Goal: Transaction & Acquisition: Purchase product/service

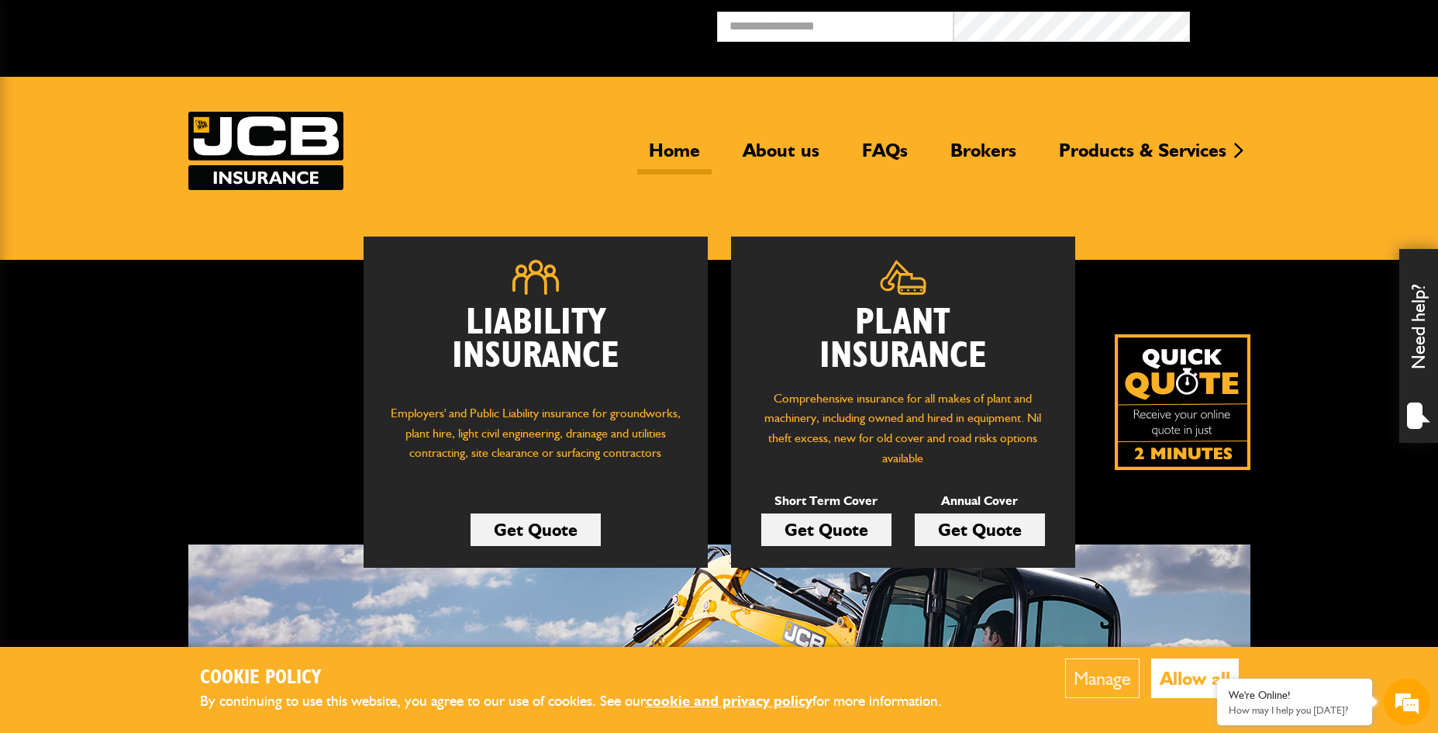
click at [826, 528] on link "Get Quote" at bounding box center [826, 529] width 130 height 33
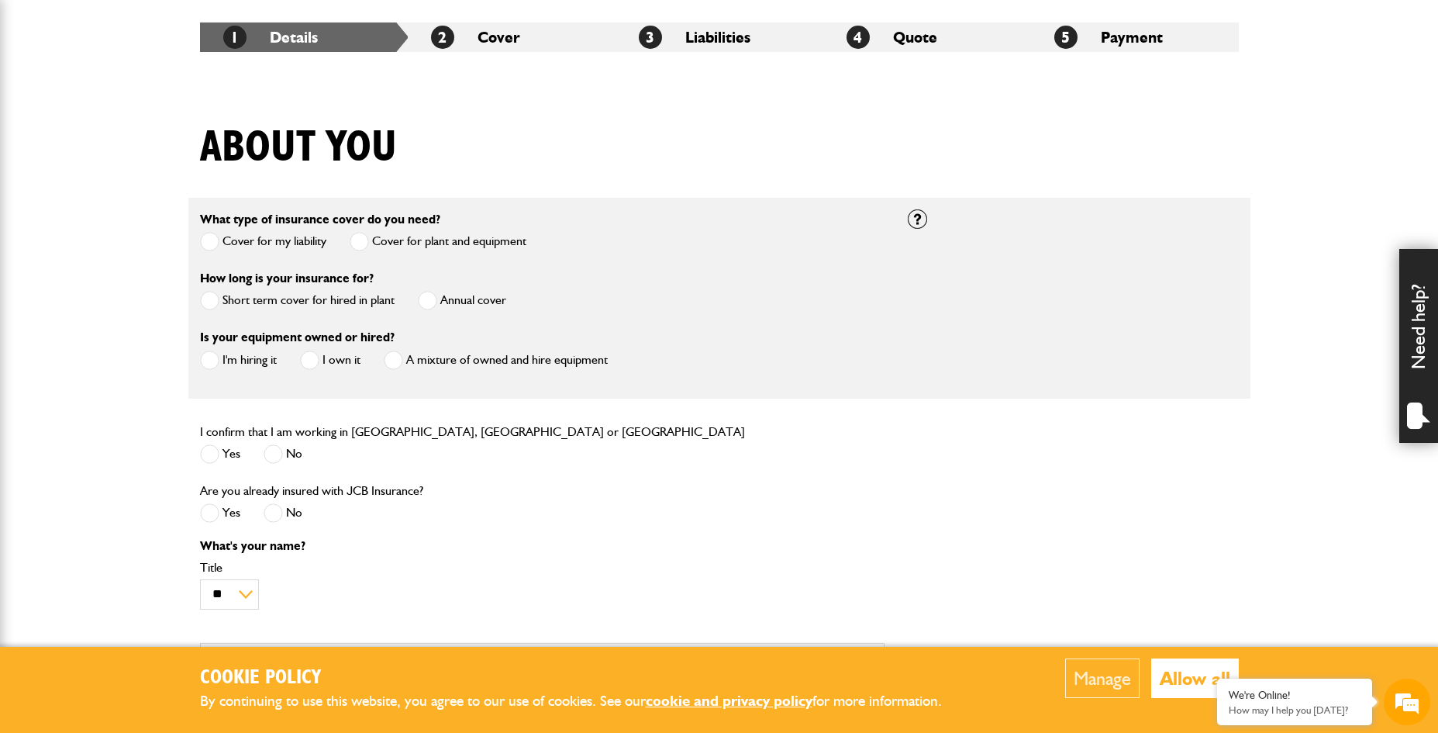
scroll to position [310, 0]
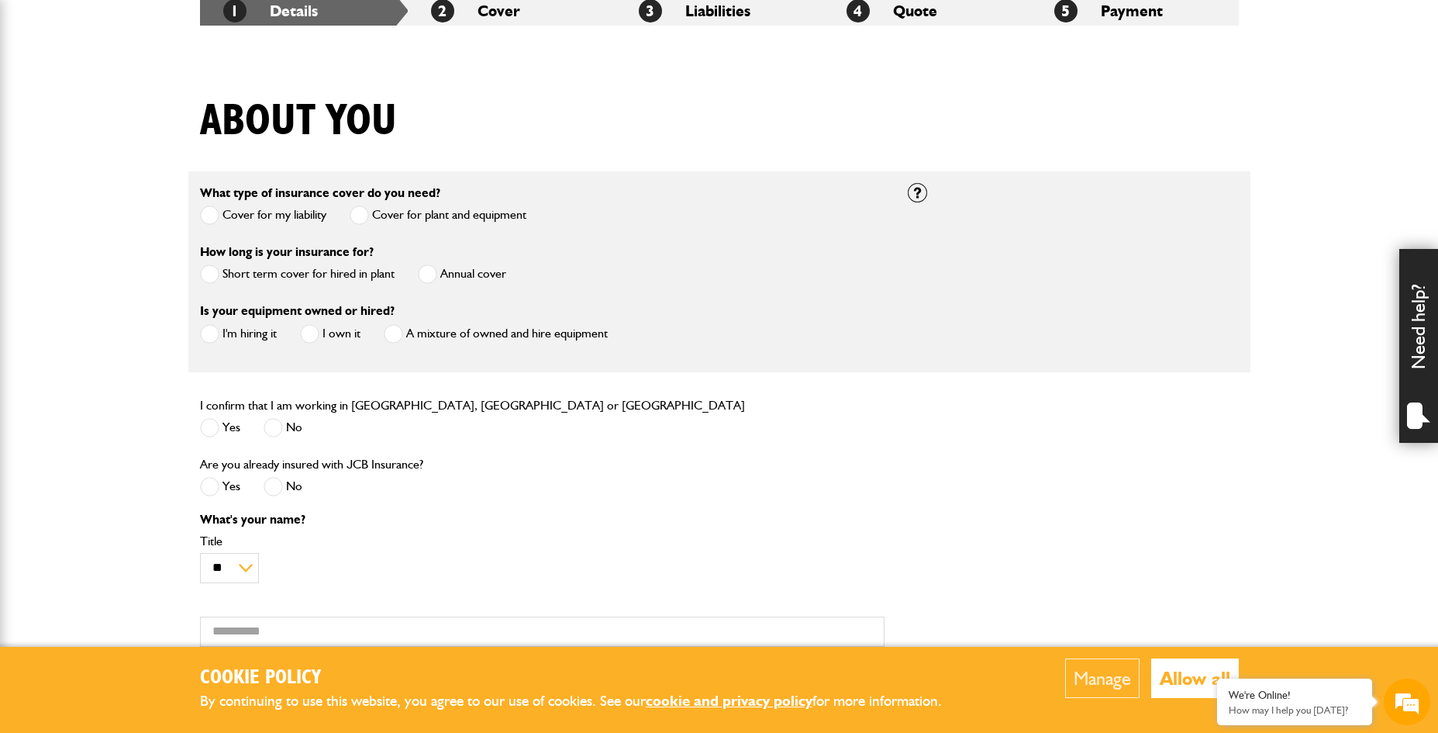
click at [426, 271] on span at bounding box center [427, 273] width 19 height 19
click at [212, 330] on span at bounding box center [209, 333] width 19 height 19
click at [210, 427] on span at bounding box center [209, 427] width 19 height 19
click at [277, 485] on span at bounding box center [273, 486] width 19 height 19
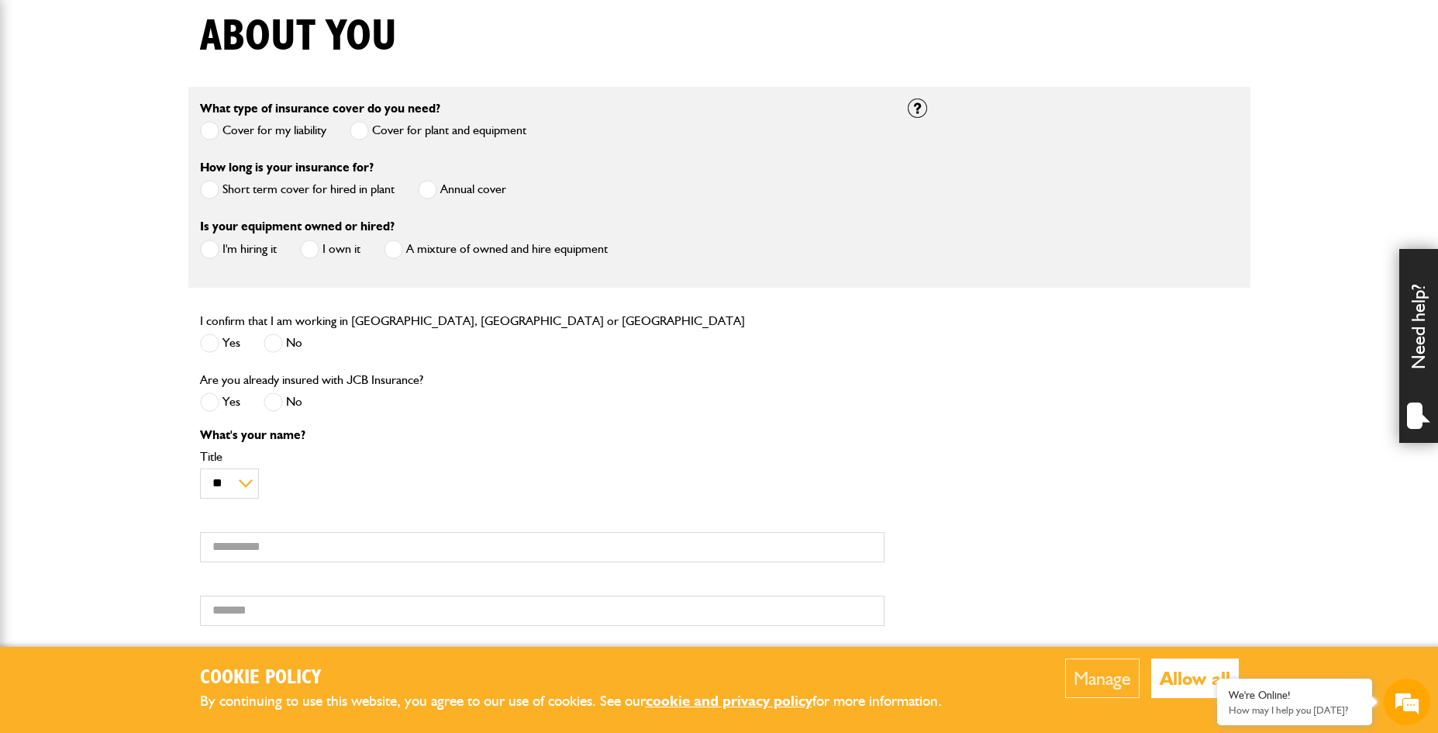
scroll to position [543, 0]
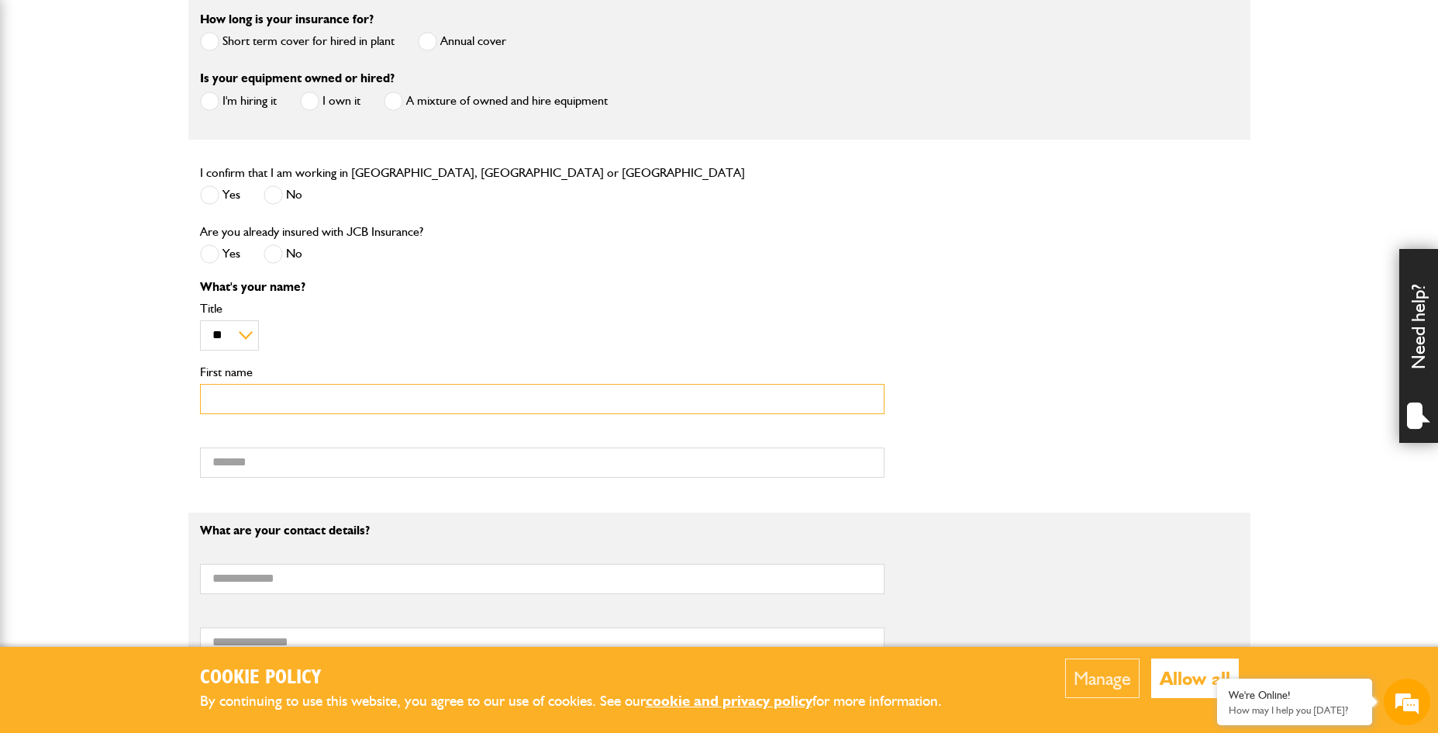
click at [263, 403] on input "First name" at bounding box center [542, 399] width 685 height 30
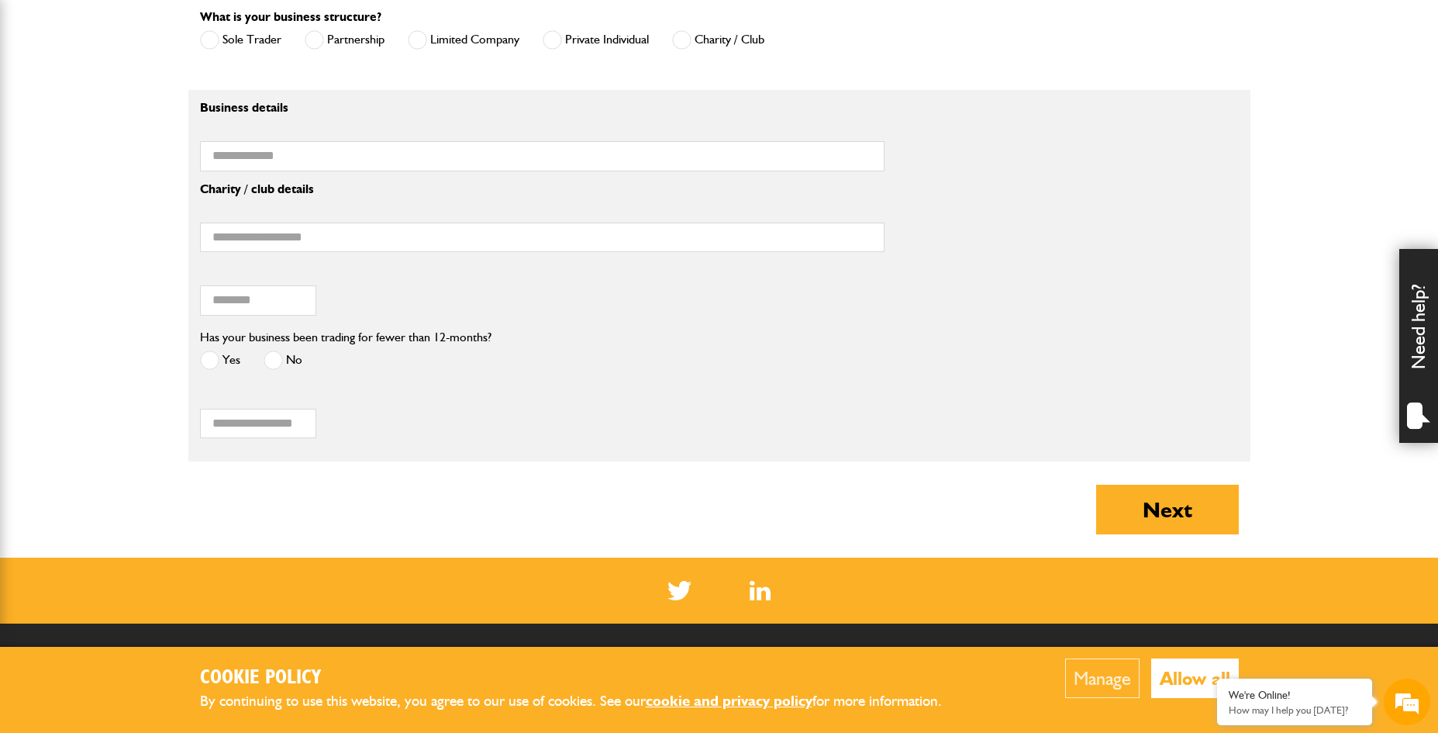
scroll to position [1276, 0]
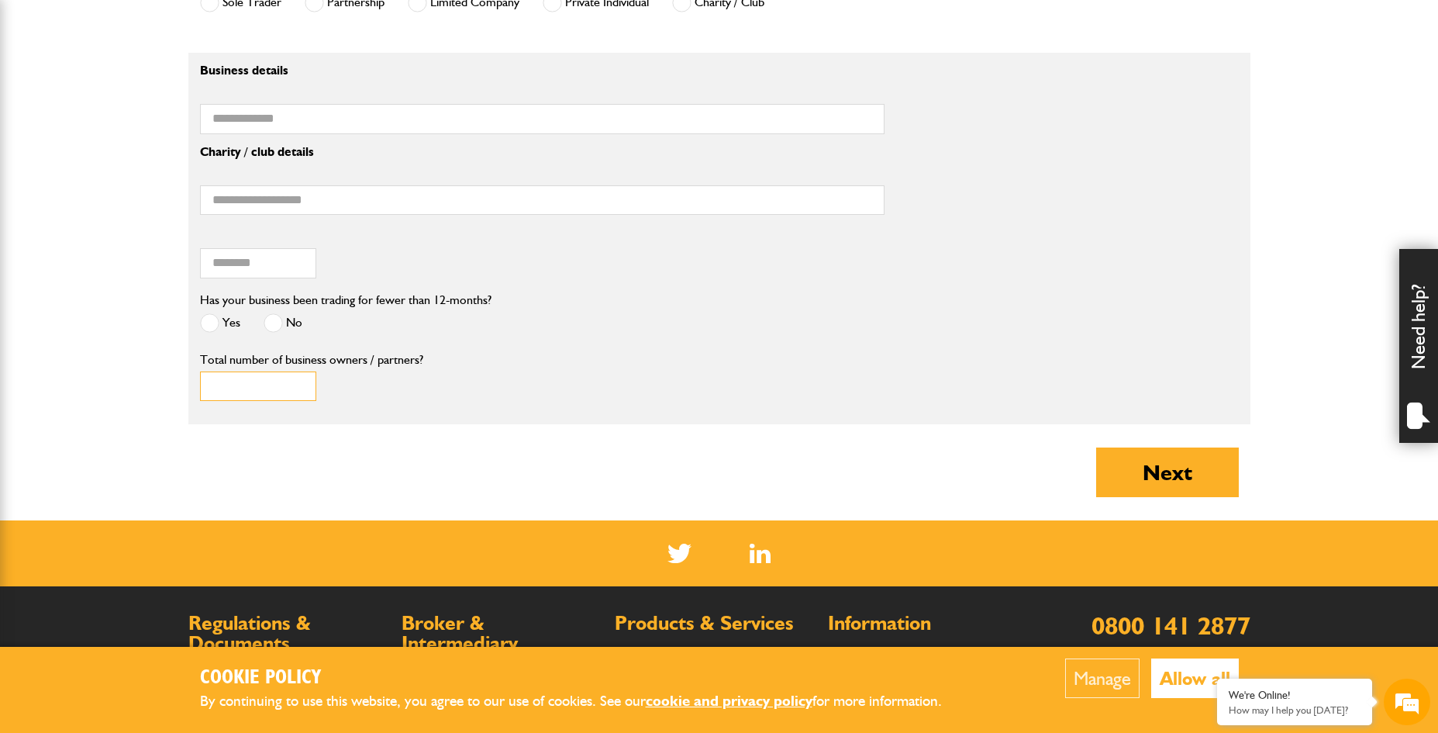
type input "*"
click at [299, 389] on input "*" at bounding box center [258, 386] width 116 height 30
click at [275, 326] on span at bounding box center [273, 322] width 19 height 19
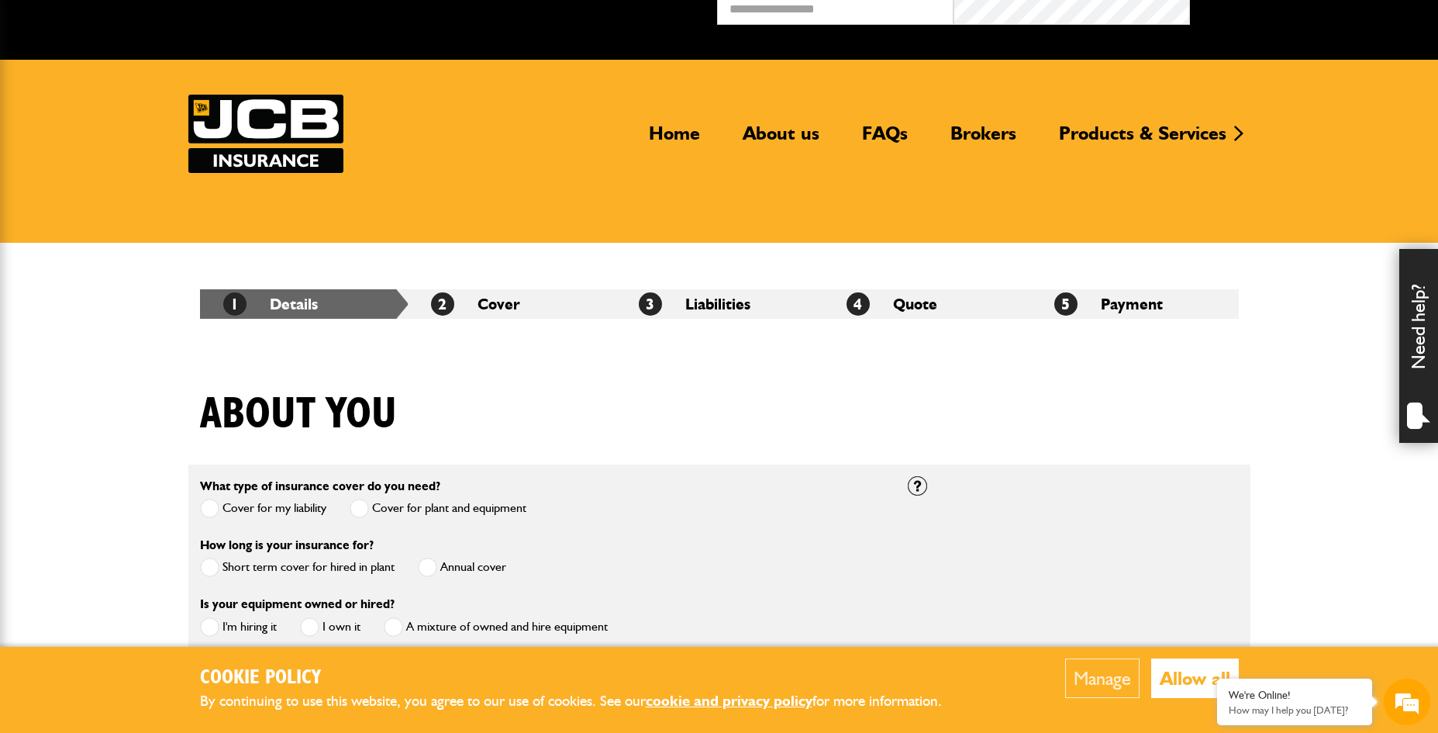
scroll to position [0, 0]
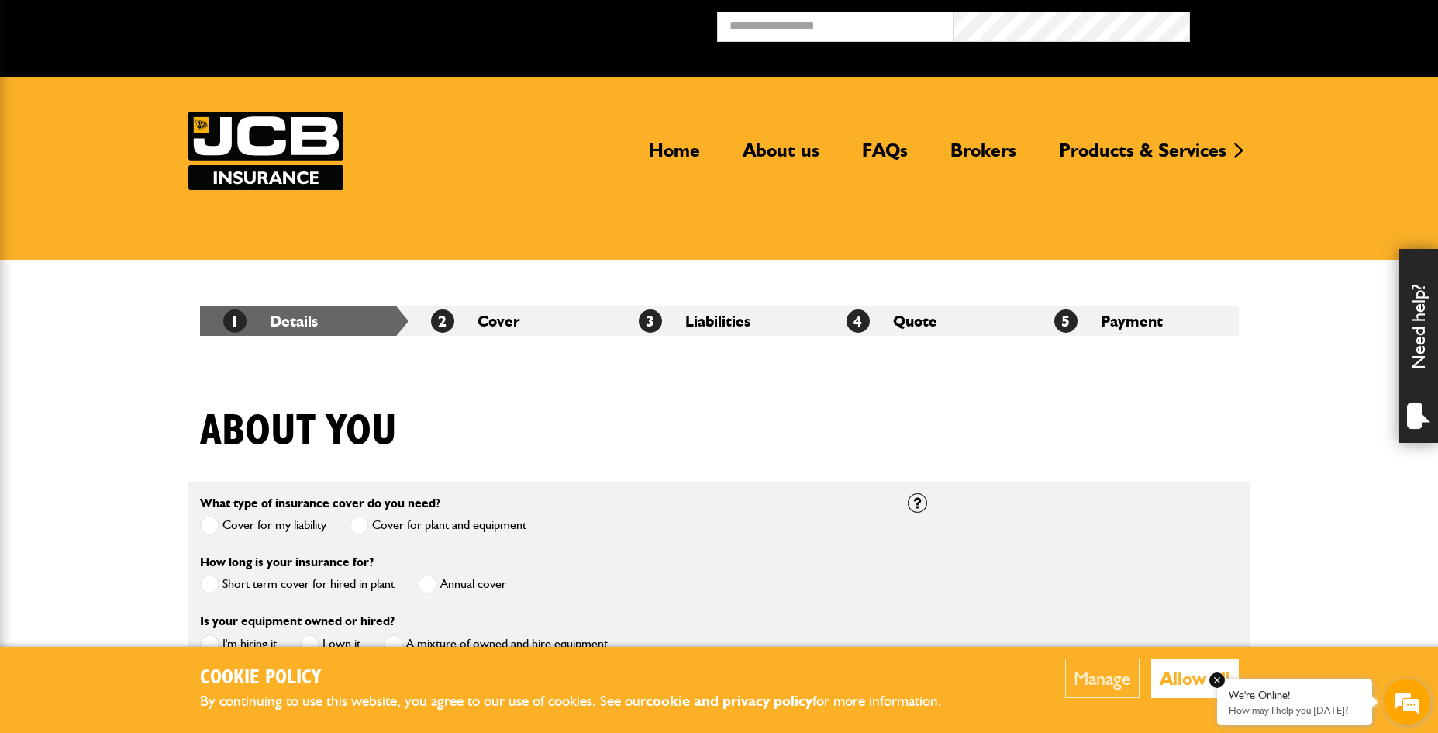
click at [1217, 682] on em at bounding box center [1218, 680] width 16 height 16
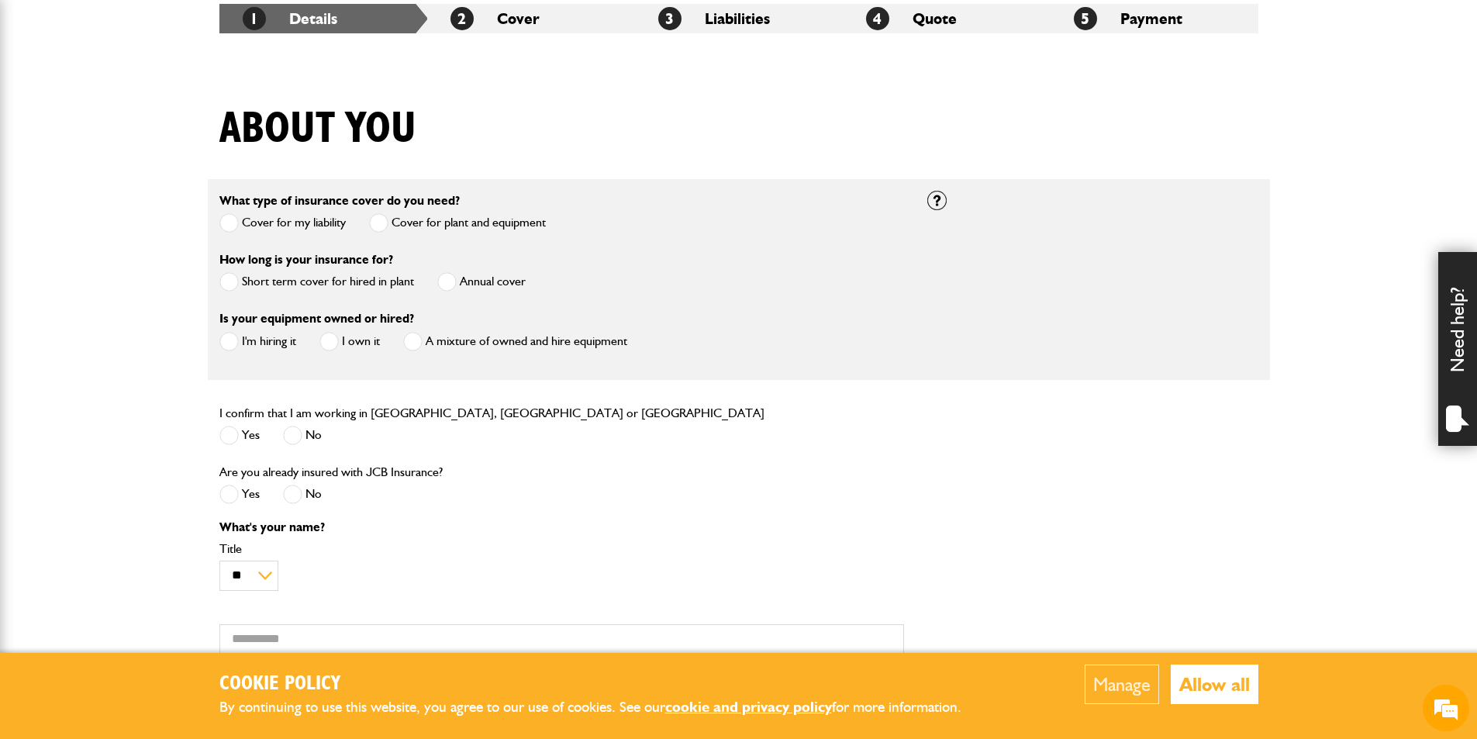
scroll to position [310, 0]
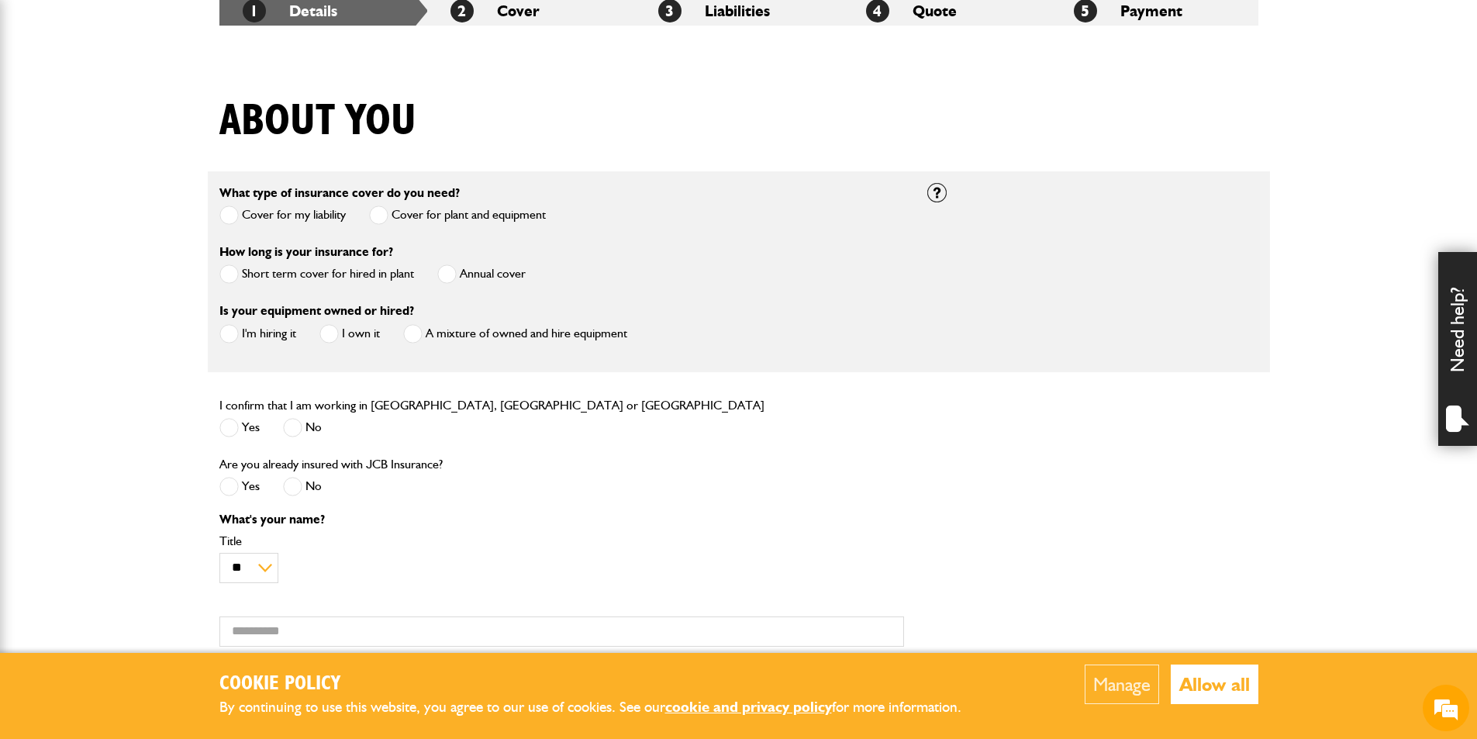
click at [1120, 675] on button "Manage" at bounding box center [1122, 684] width 74 height 40
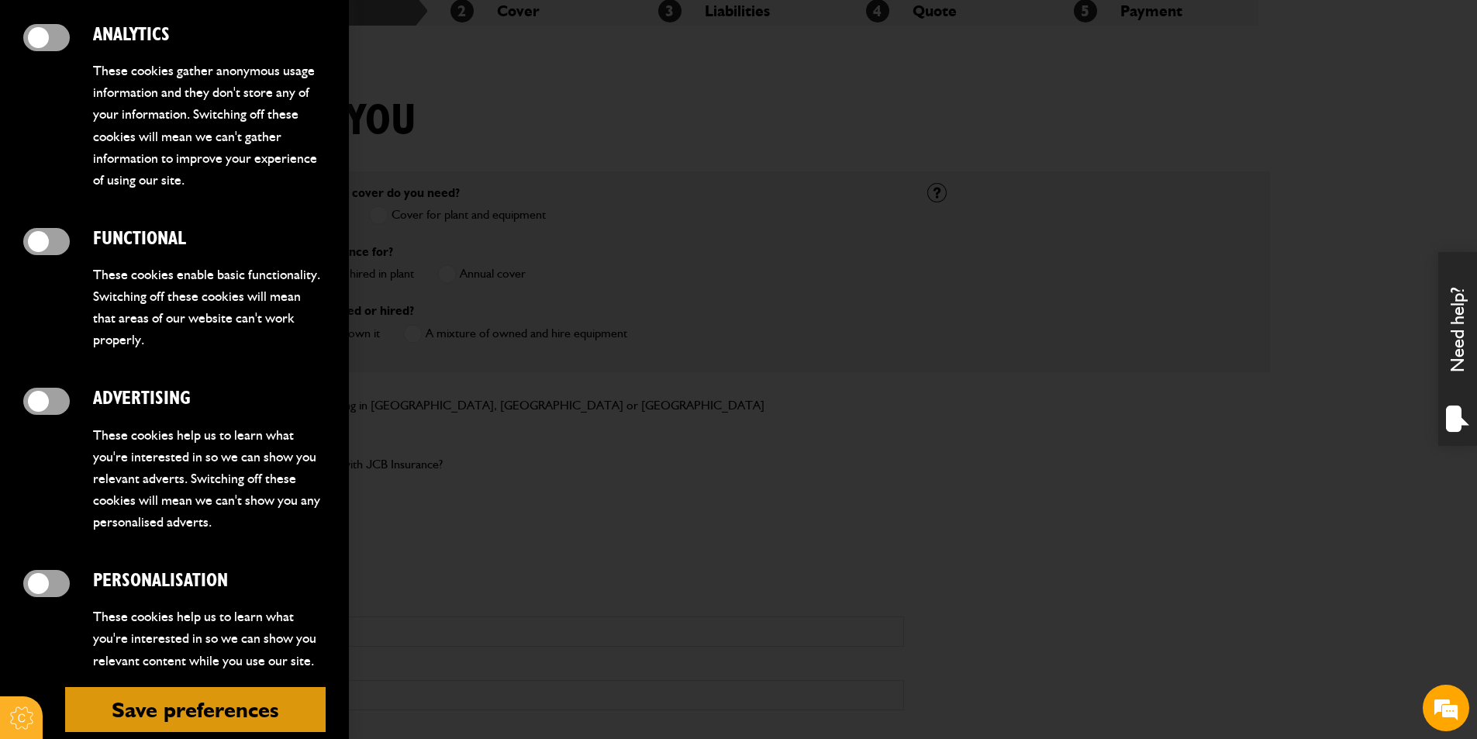
scroll to position [405, 0]
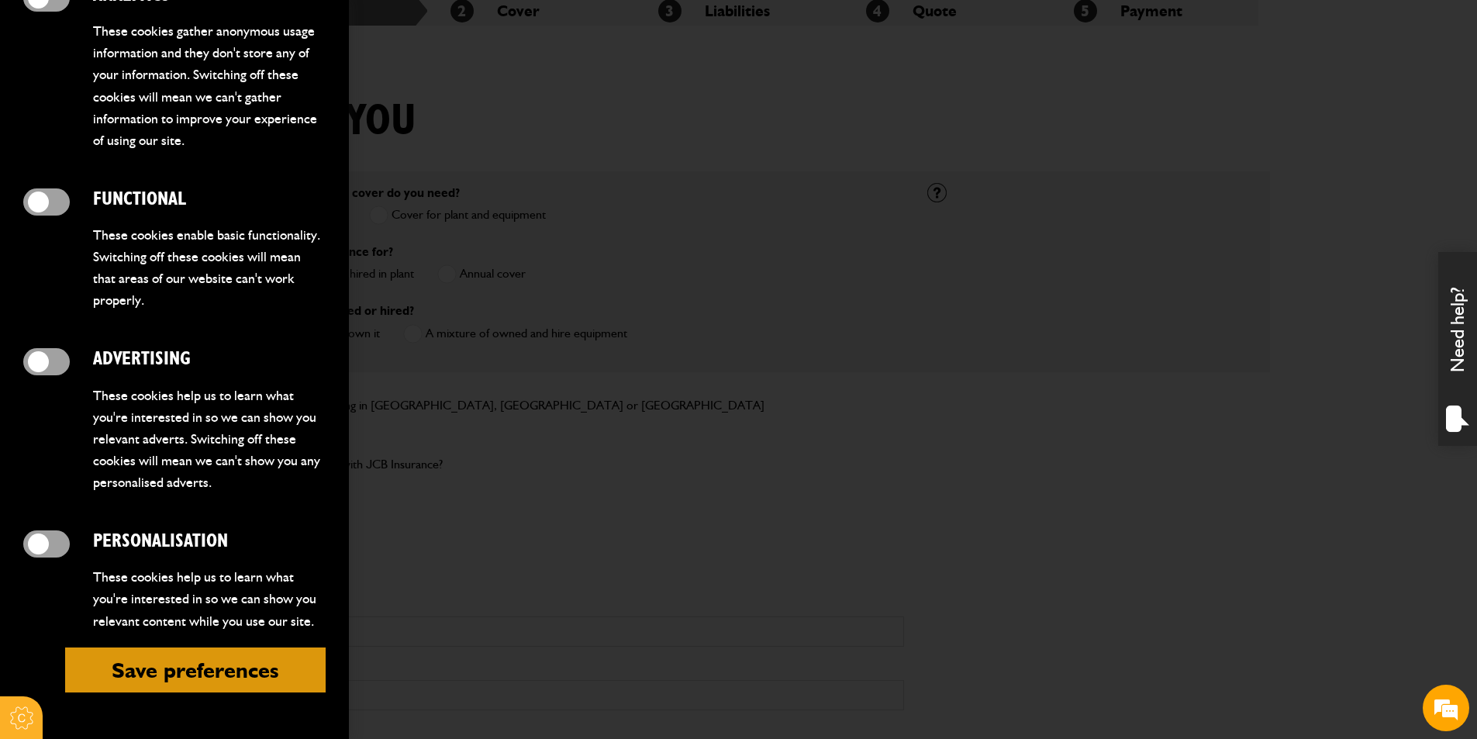
click at [140, 671] on button "Save preferences" at bounding box center [195, 669] width 261 height 45
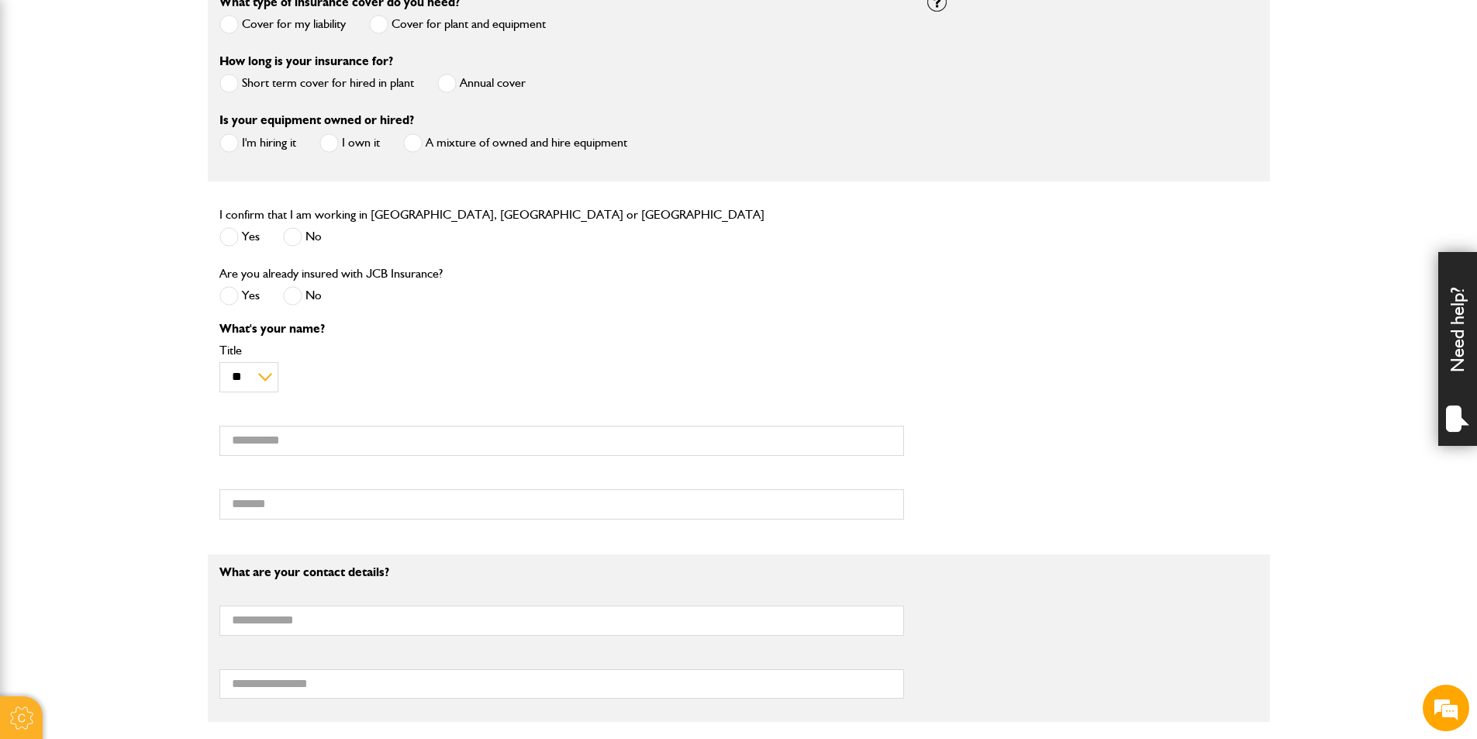
scroll to position [465, 0]
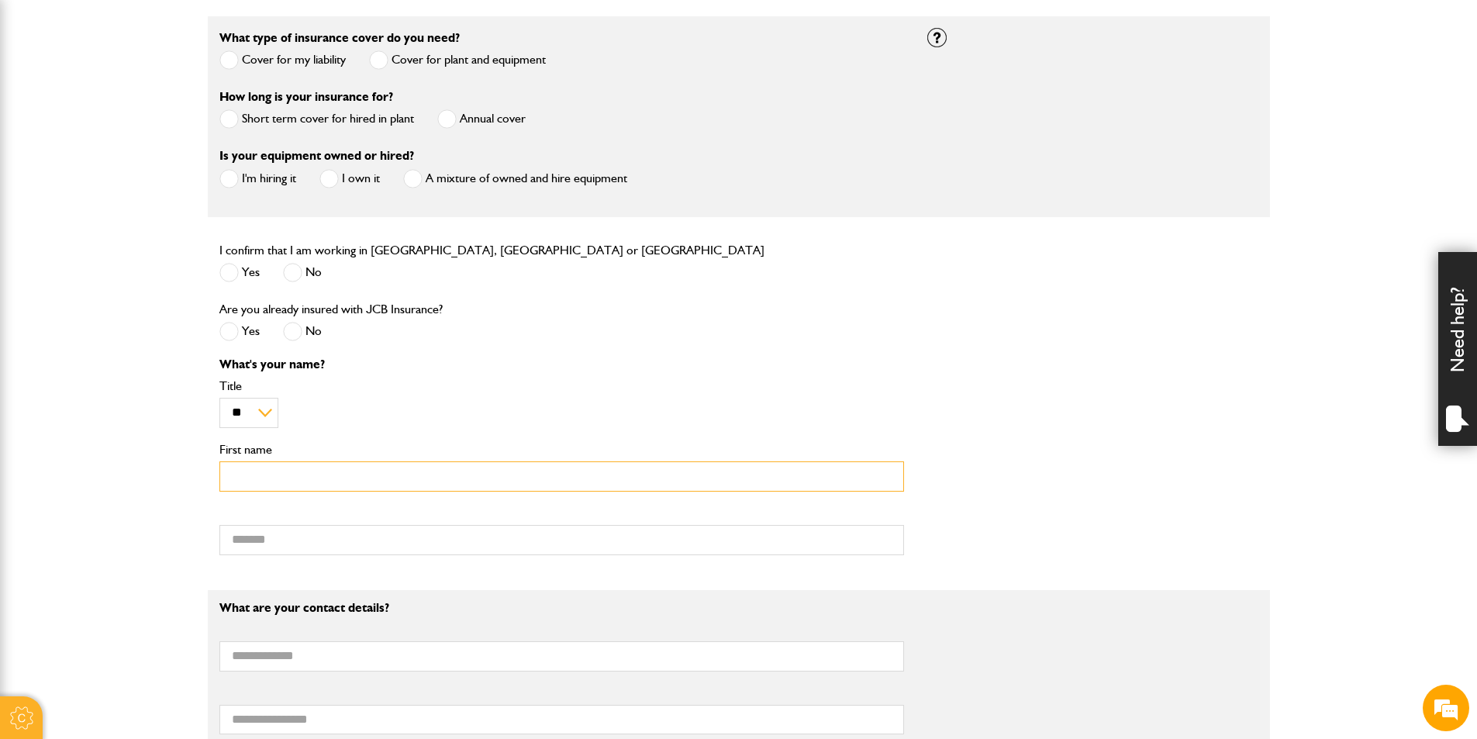
click at [419, 469] on input "First name" at bounding box center [561, 476] width 685 height 30
click at [732, 399] on div "** *** **** ** ** ** Title" at bounding box center [561, 404] width 685 height 48
click at [241, 544] on input "Surname" at bounding box center [561, 540] width 685 height 30
click at [1073, 490] on div "What's your name? ** *** **** ** ** ** Title First name Surname" at bounding box center [739, 462] width 1062 height 209
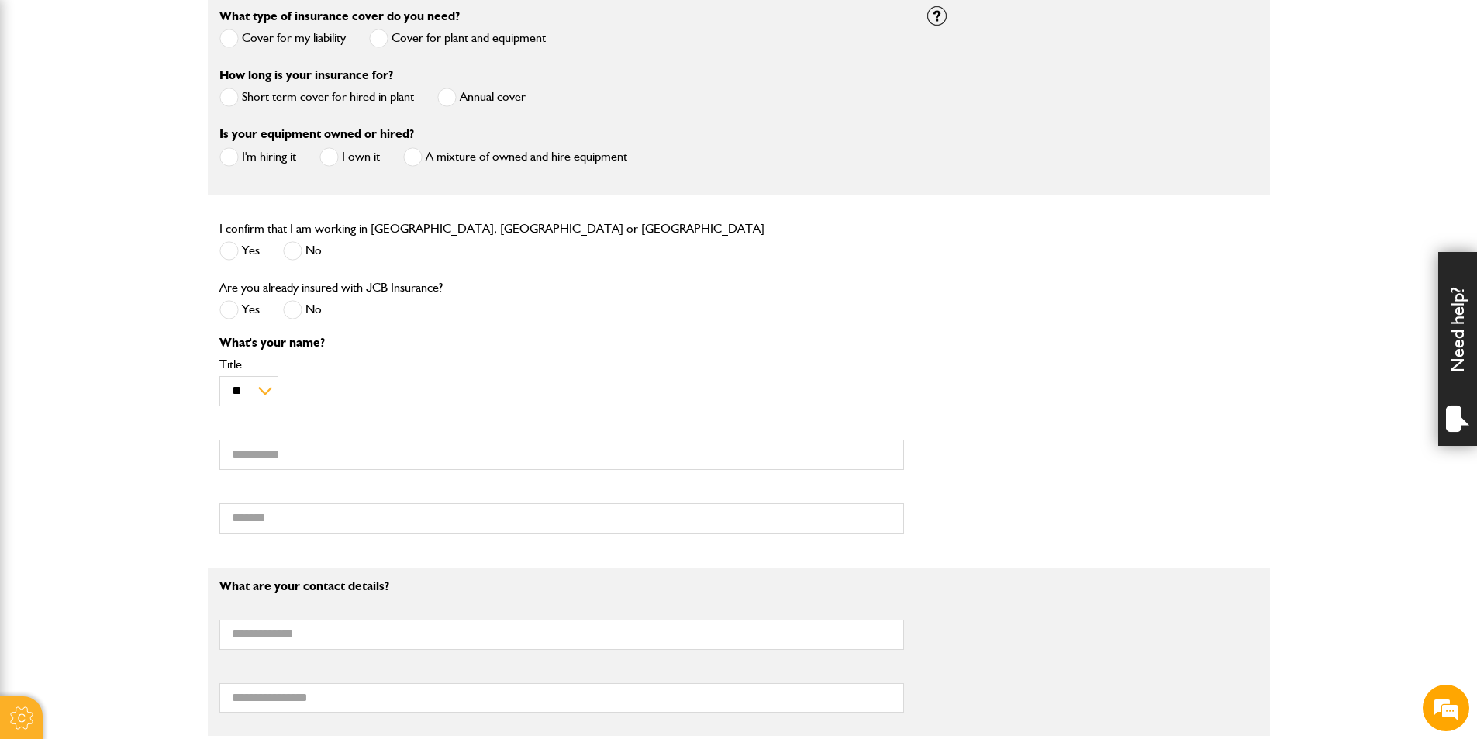
scroll to position [620, 0]
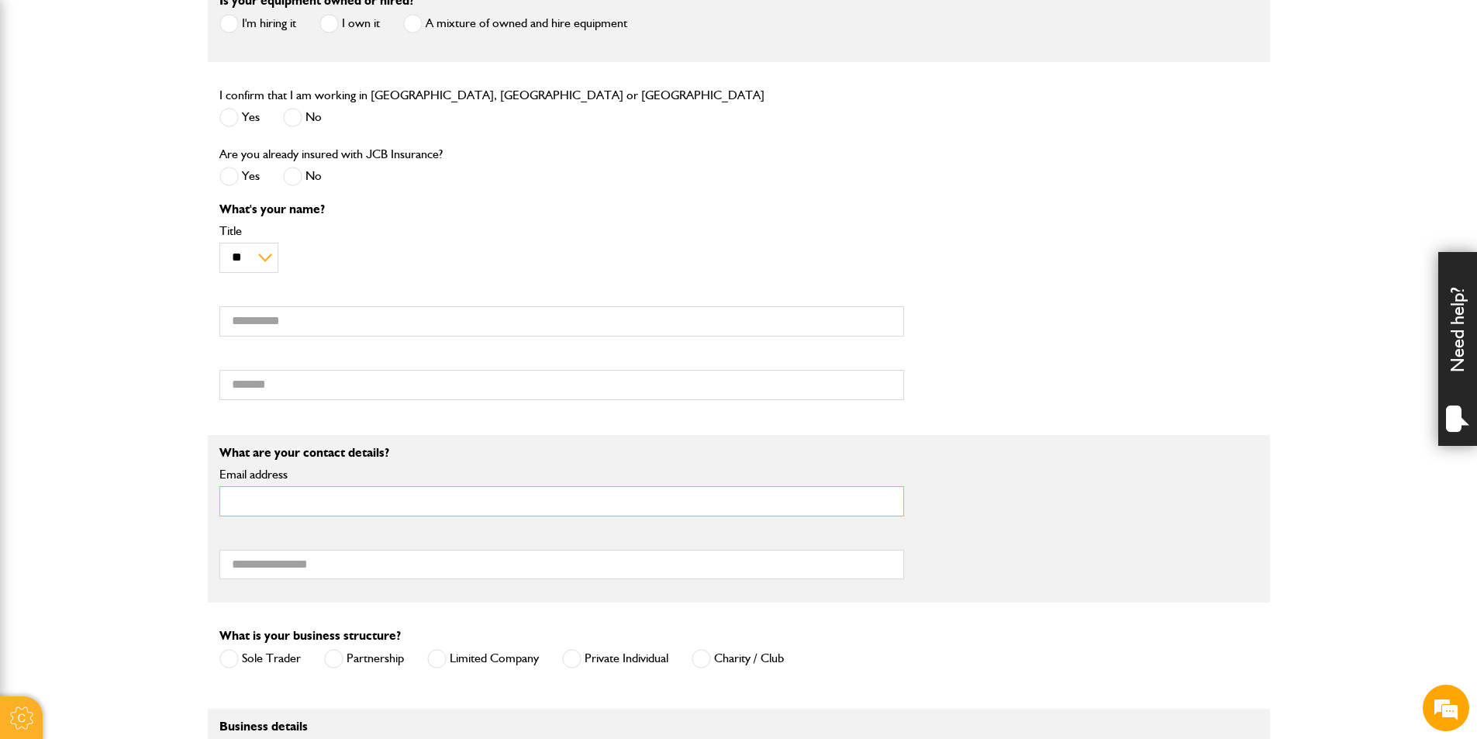
click at [275, 503] on input "Email address" at bounding box center [561, 501] width 685 height 30
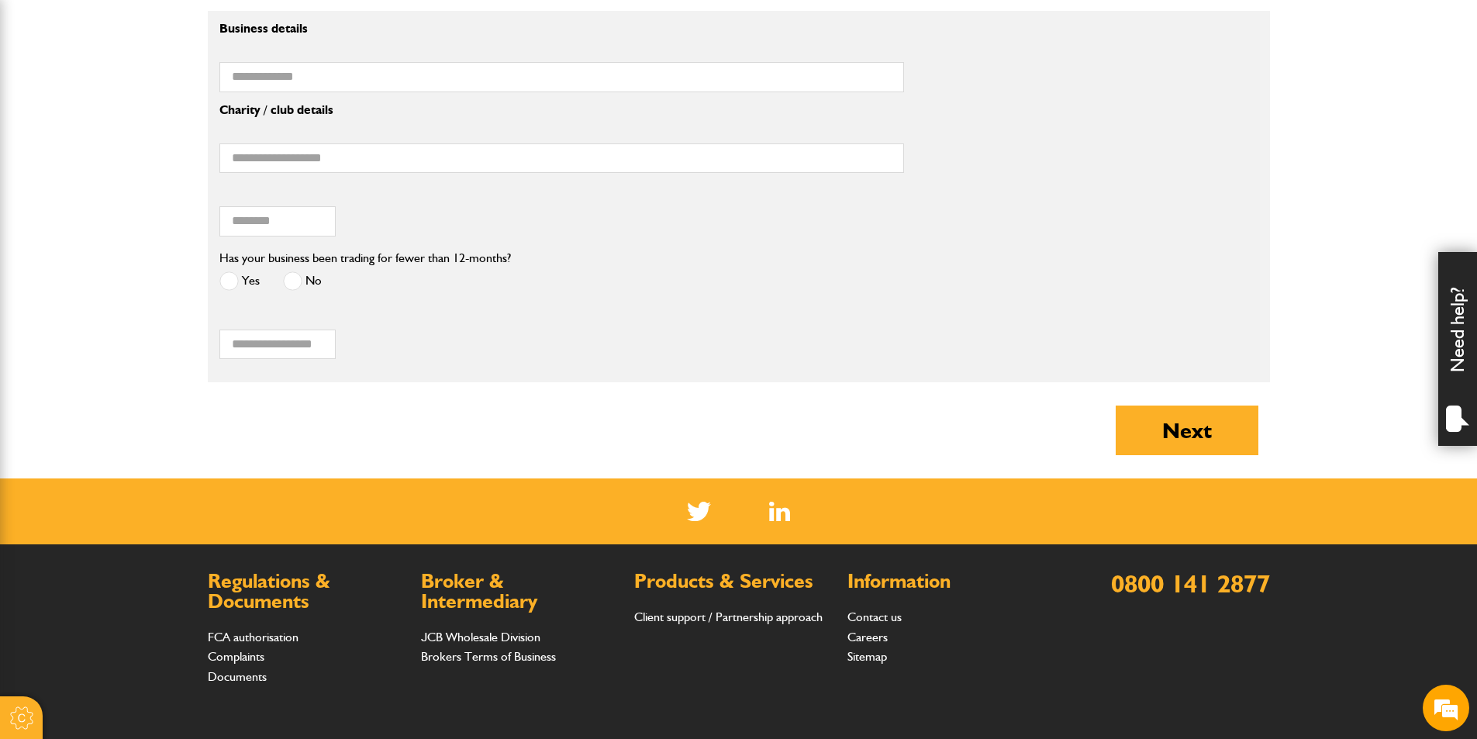
scroll to position [1503, 0]
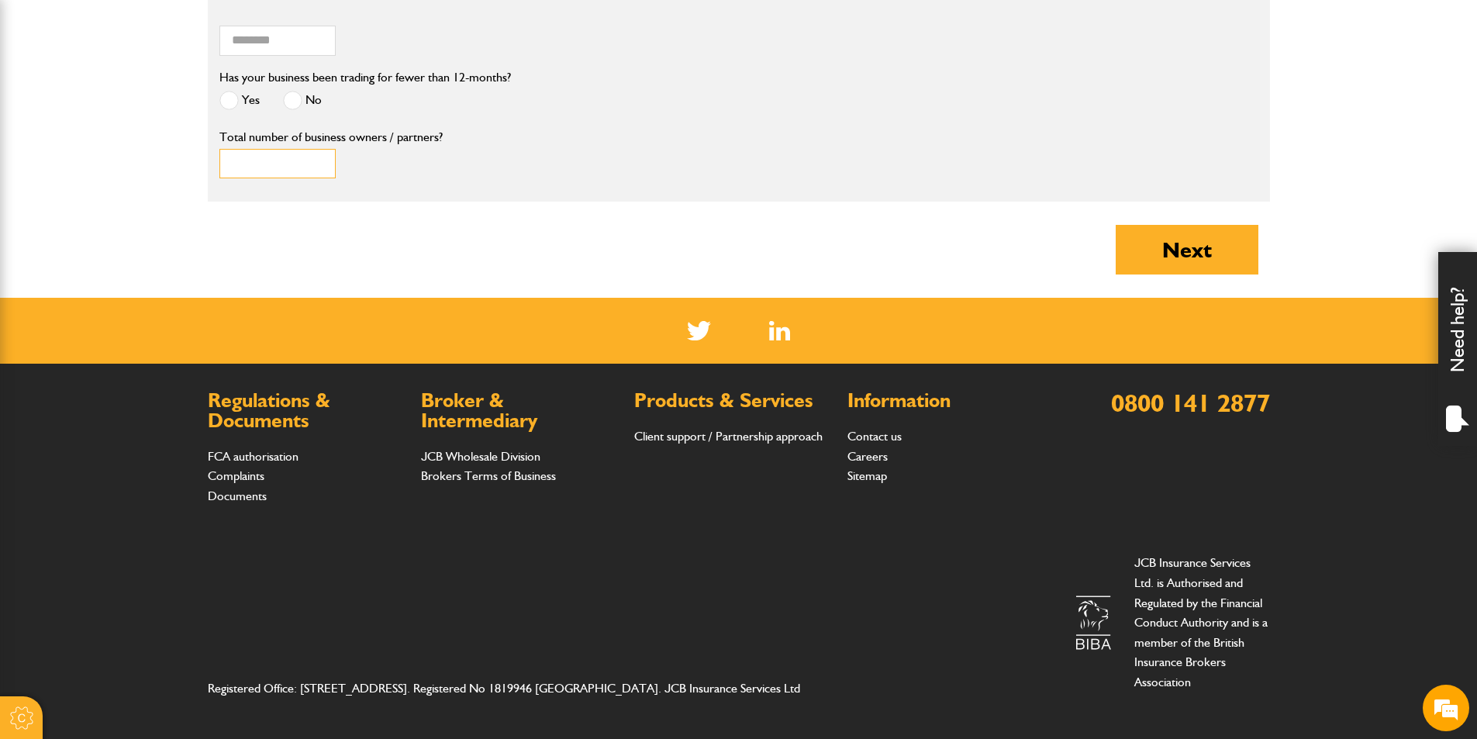
drag, startPoint x: 257, startPoint y: 168, endPoint x: 164, endPoint y: 161, distance: 92.5
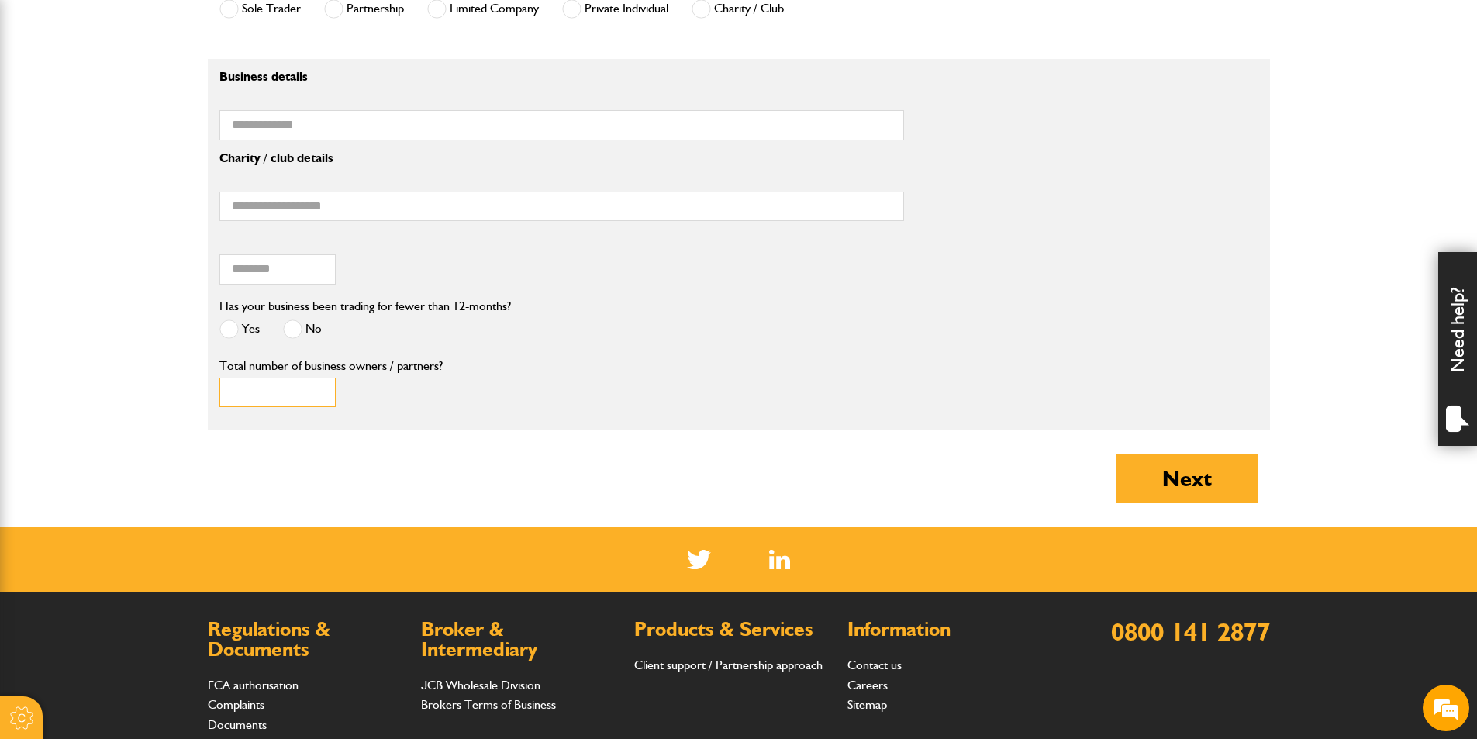
scroll to position [805, 0]
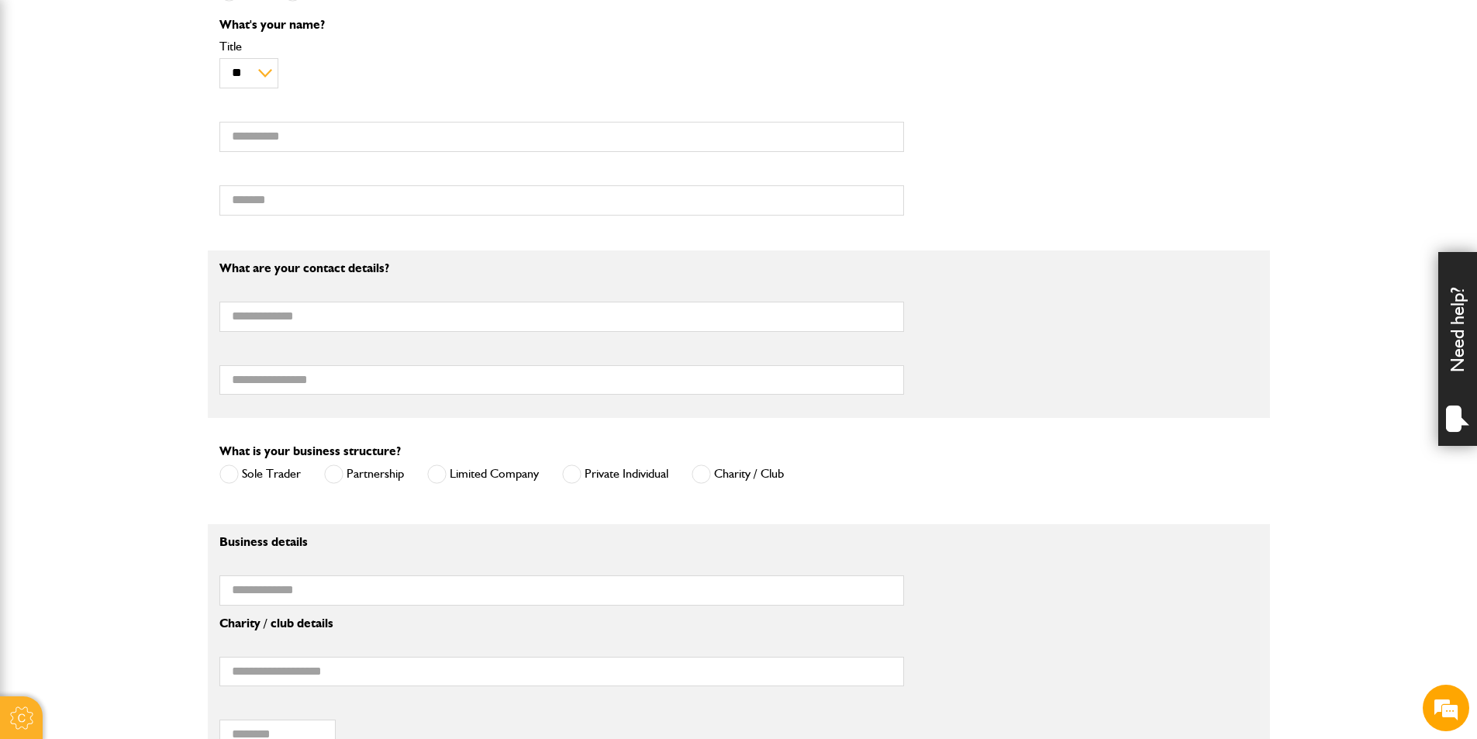
click at [444, 473] on span at bounding box center [436, 473] width 19 height 19
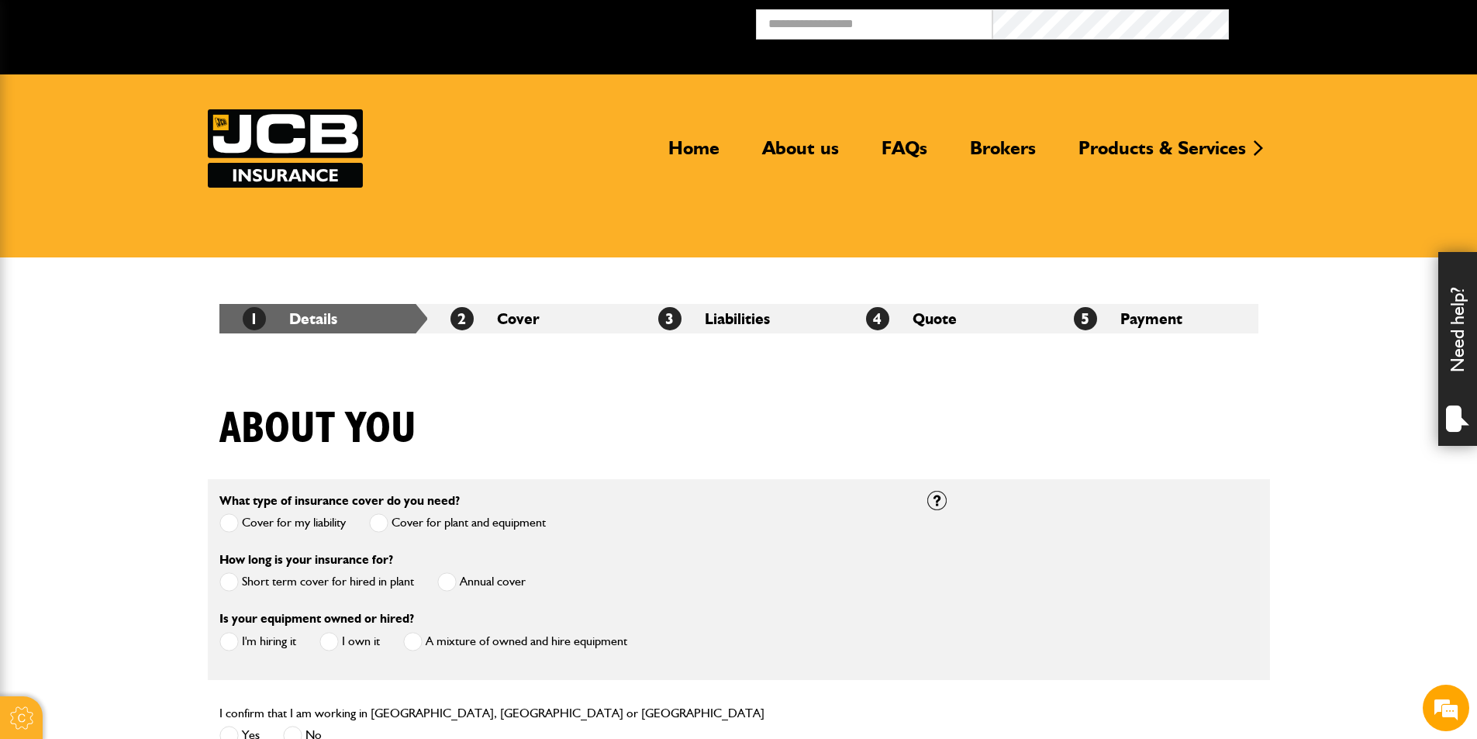
scroll to position [0, 0]
